Goal: Task Accomplishment & Management: Use online tool/utility

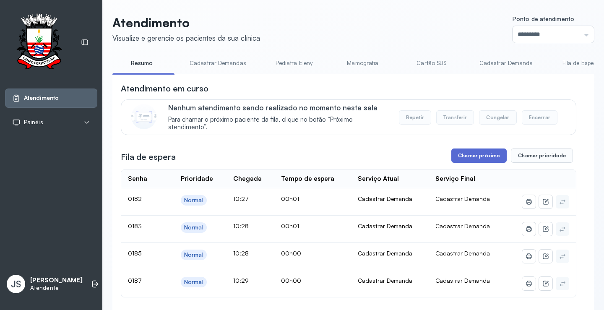
click at [484, 158] on button "Chamar próximo" at bounding box center [478, 155] width 55 height 14
click at [483, 158] on button "Chamar próximo" at bounding box center [478, 155] width 55 height 14
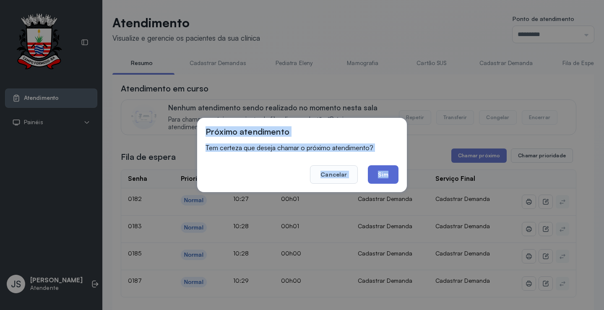
click at [384, 174] on button "Sim" at bounding box center [383, 174] width 31 height 18
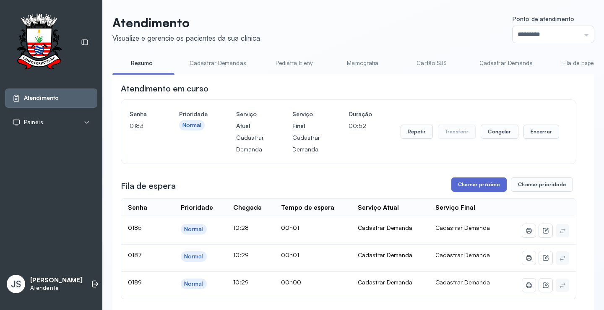
click at [486, 182] on button "Chamar próximo" at bounding box center [478, 184] width 55 height 14
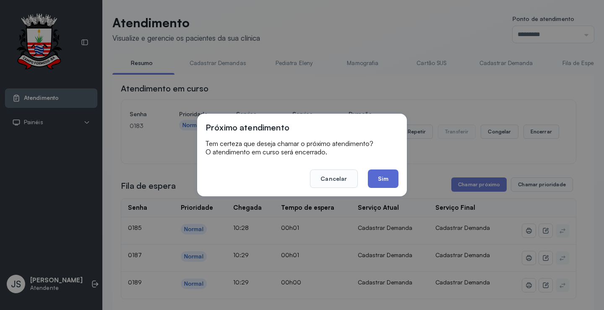
click at [381, 176] on button "Sim" at bounding box center [383, 178] width 31 height 18
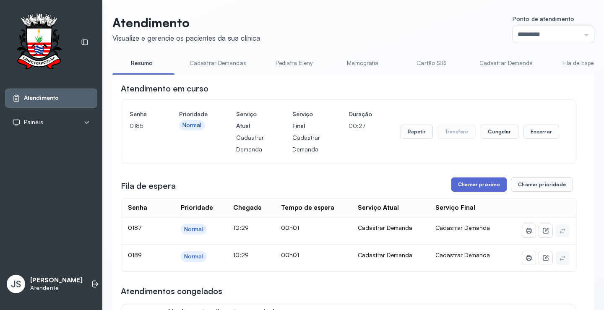
click at [488, 188] on button "Chamar próximo" at bounding box center [478, 184] width 55 height 14
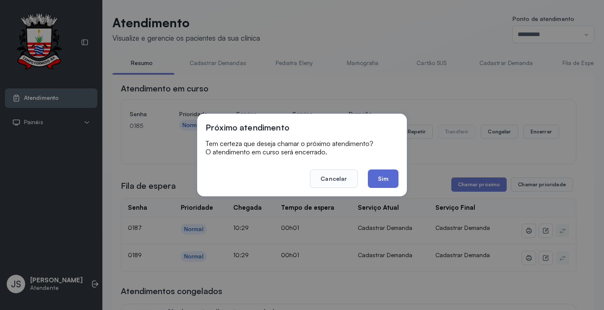
click at [387, 180] on button "Sim" at bounding box center [383, 178] width 31 height 18
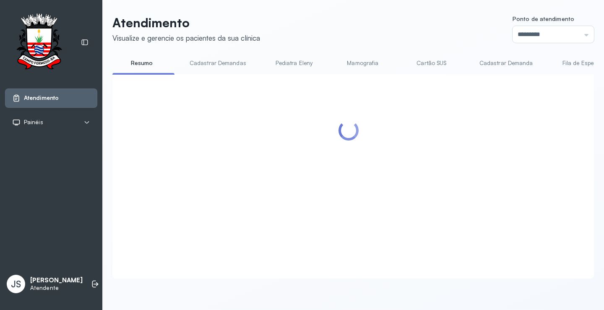
scroll to position [84, 0]
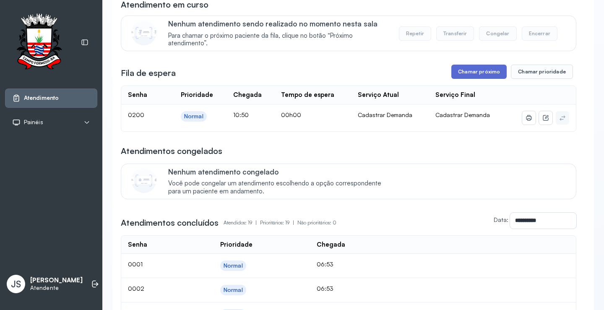
click at [481, 72] on button "Chamar próximo" at bounding box center [478, 72] width 55 height 14
click at [479, 76] on button "Chamar próximo" at bounding box center [478, 72] width 55 height 14
click at [431, 163] on div "Atendimentos congelados Nenhum atendimento congelado Você pode congelar um aten…" at bounding box center [348, 172] width 455 height 54
click at [470, 76] on button "Chamar próximo" at bounding box center [478, 72] width 55 height 14
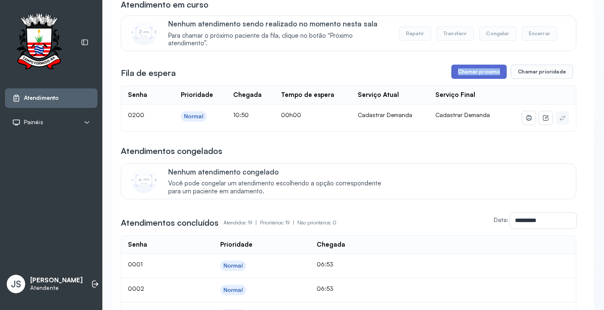
click at [470, 75] on button "Chamar próximo" at bounding box center [478, 72] width 55 height 14
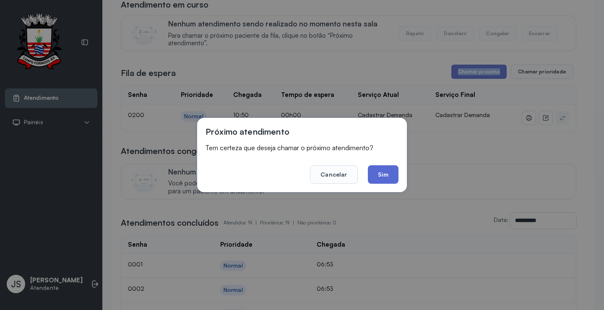
click at [386, 174] on button "Sim" at bounding box center [383, 174] width 31 height 18
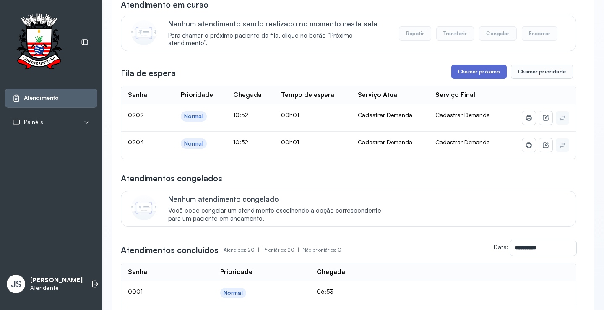
click at [477, 75] on button "Chamar próximo" at bounding box center [478, 72] width 55 height 14
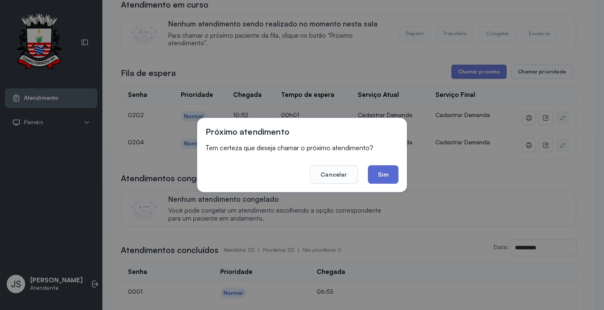
click at [391, 167] on button "Sim" at bounding box center [383, 174] width 31 height 18
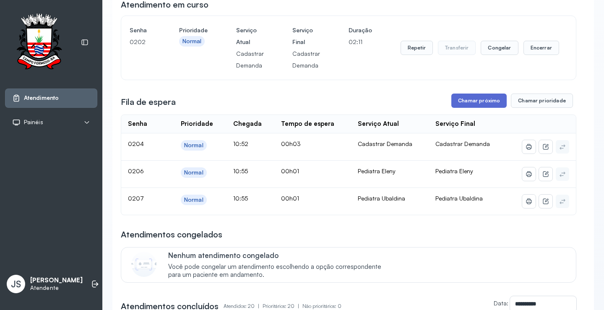
click at [480, 104] on button "Chamar próximo" at bounding box center [478, 100] width 55 height 14
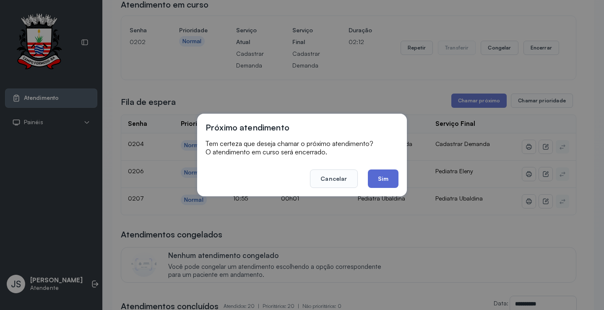
click at [379, 175] on button "Sim" at bounding box center [383, 178] width 31 height 18
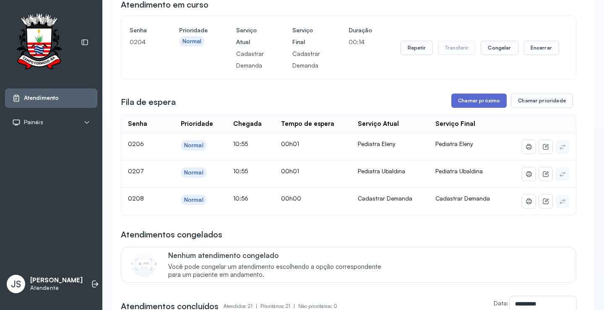
click at [489, 103] on button "Chamar próximo" at bounding box center [478, 100] width 55 height 14
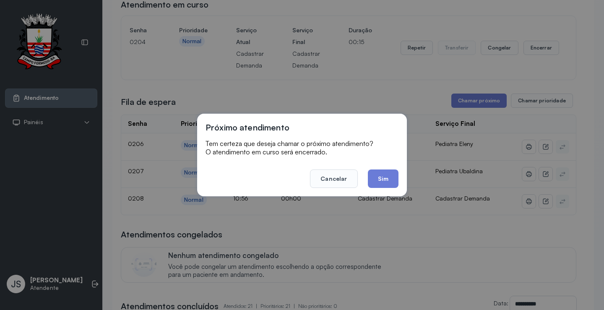
click at [388, 169] on footer "Cancelar Sim" at bounding box center [301, 173] width 193 height 30
click at [388, 173] on button "Sim" at bounding box center [383, 178] width 31 height 18
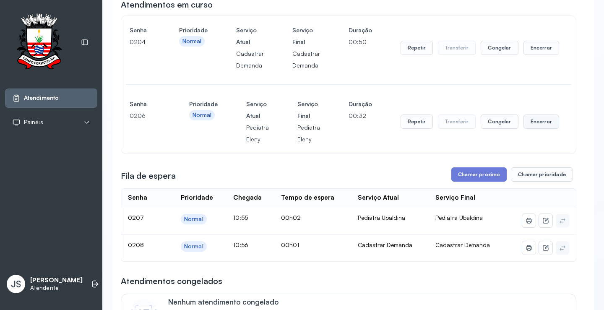
click at [536, 125] on button "Encerrar" at bounding box center [541, 121] width 36 height 14
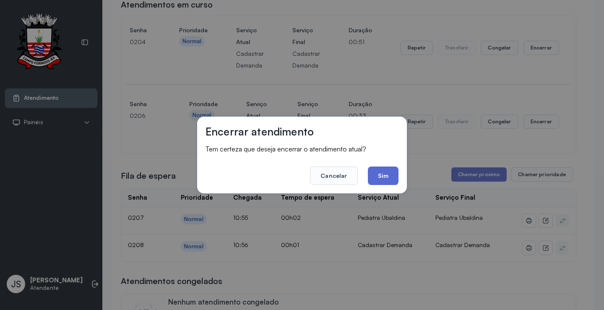
click at [397, 174] on button "Sim" at bounding box center [383, 175] width 31 height 18
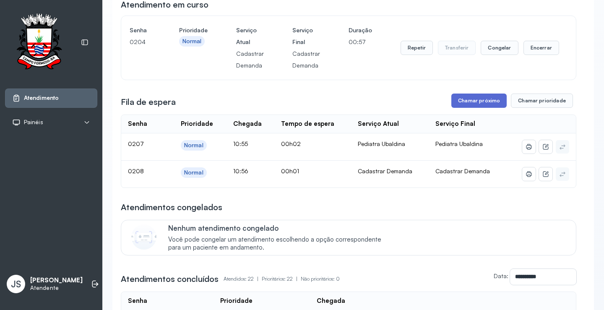
click at [481, 104] on button "Chamar próximo" at bounding box center [478, 100] width 55 height 14
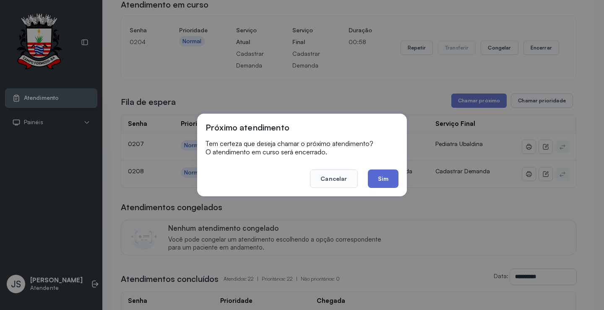
click at [385, 174] on button "Sim" at bounding box center [383, 178] width 31 height 18
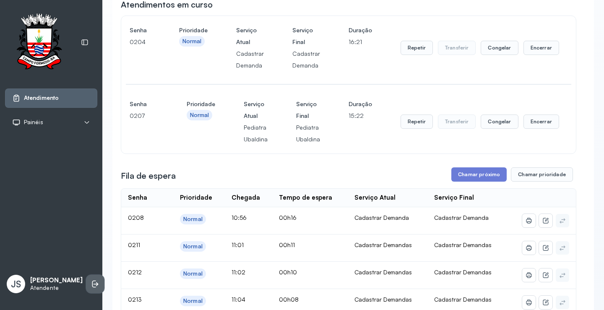
click at [89, 291] on li at bounding box center [95, 284] width 18 height 18
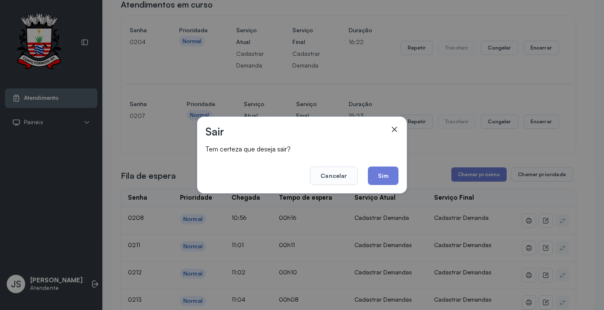
drag, startPoint x: 378, startPoint y: 174, endPoint x: 365, endPoint y: 175, distance: 13.1
click at [378, 174] on button "Sim" at bounding box center [383, 175] width 31 height 18
